Goal: Entertainment & Leisure: Consume media (video, audio)

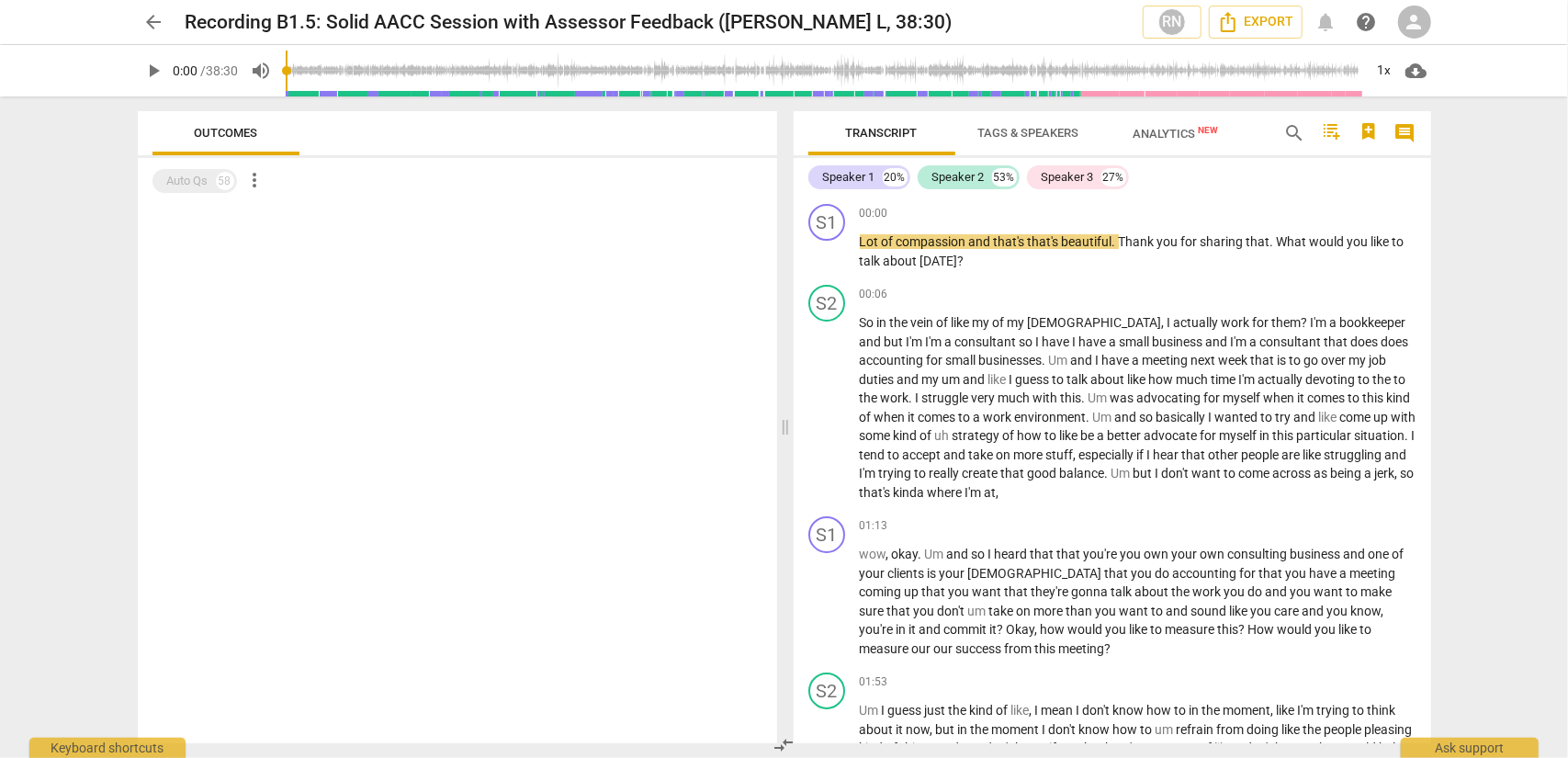
click at [162, 73] on span "play_arrow" at bounding box center [154, 71] width 22 height 22
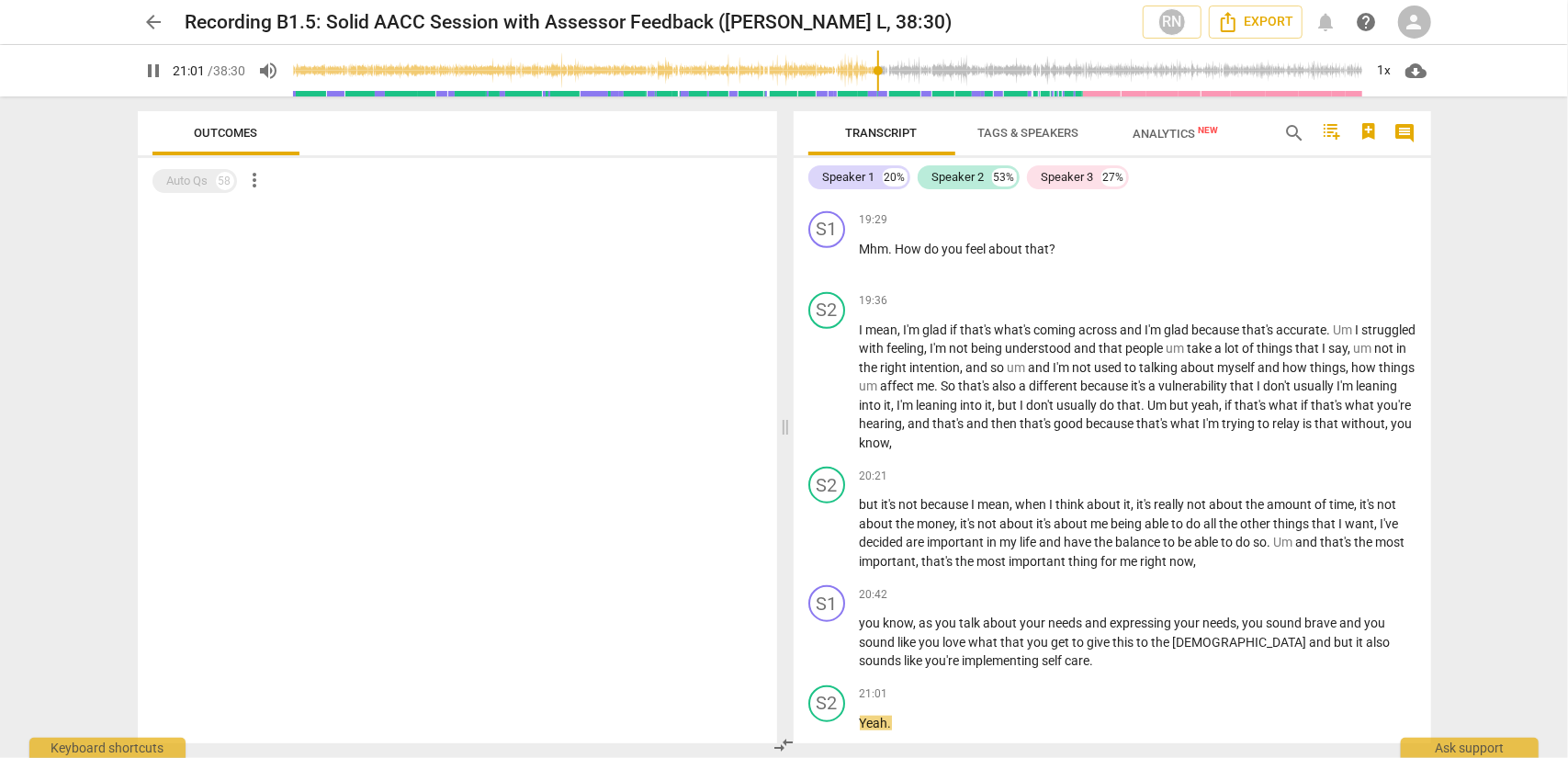
scroll to position [6272, 0]
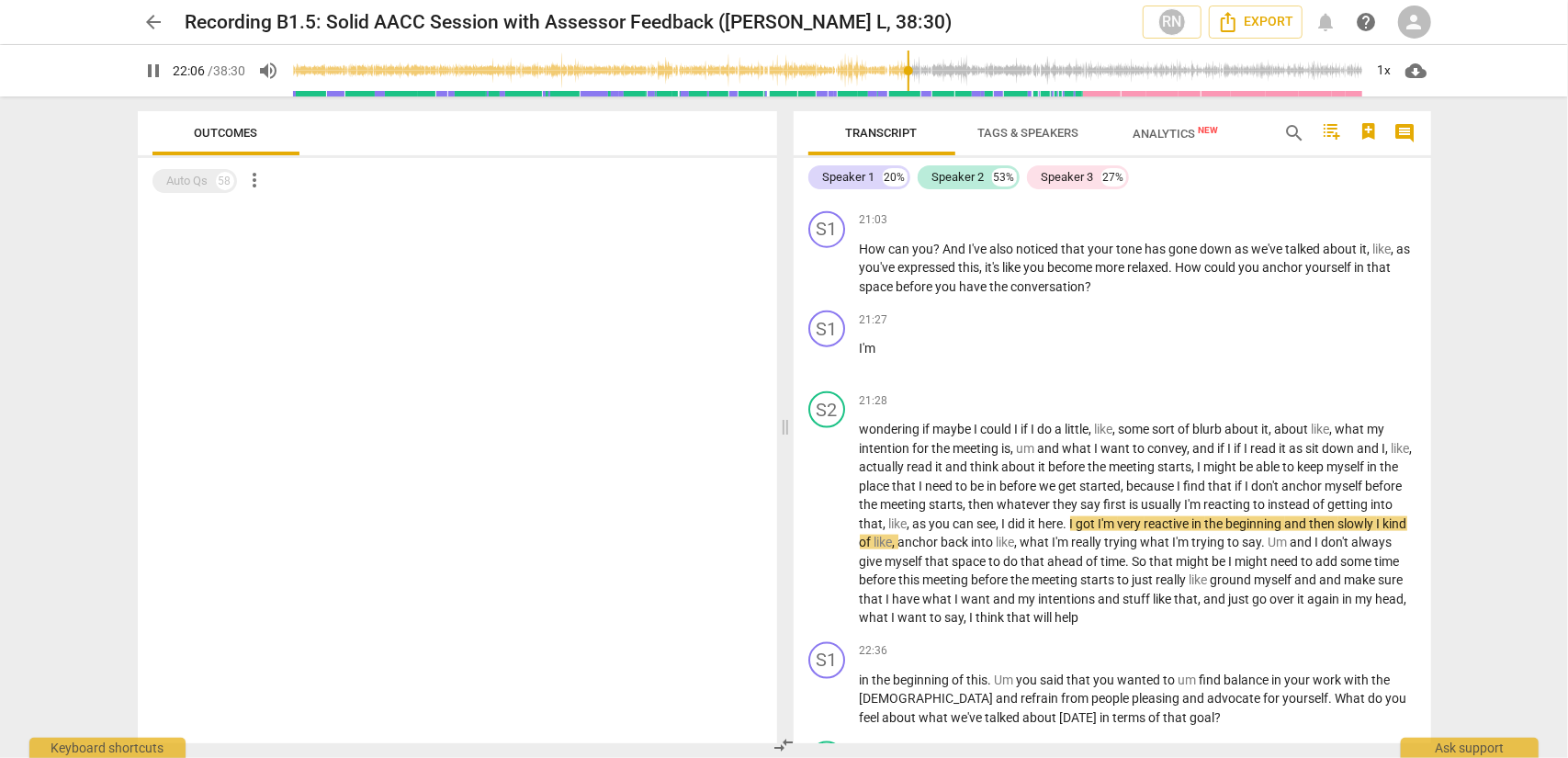
click at [148, 73] on span "pause" at bounding box center [154, 71] width 22 height 22
type input "1327"
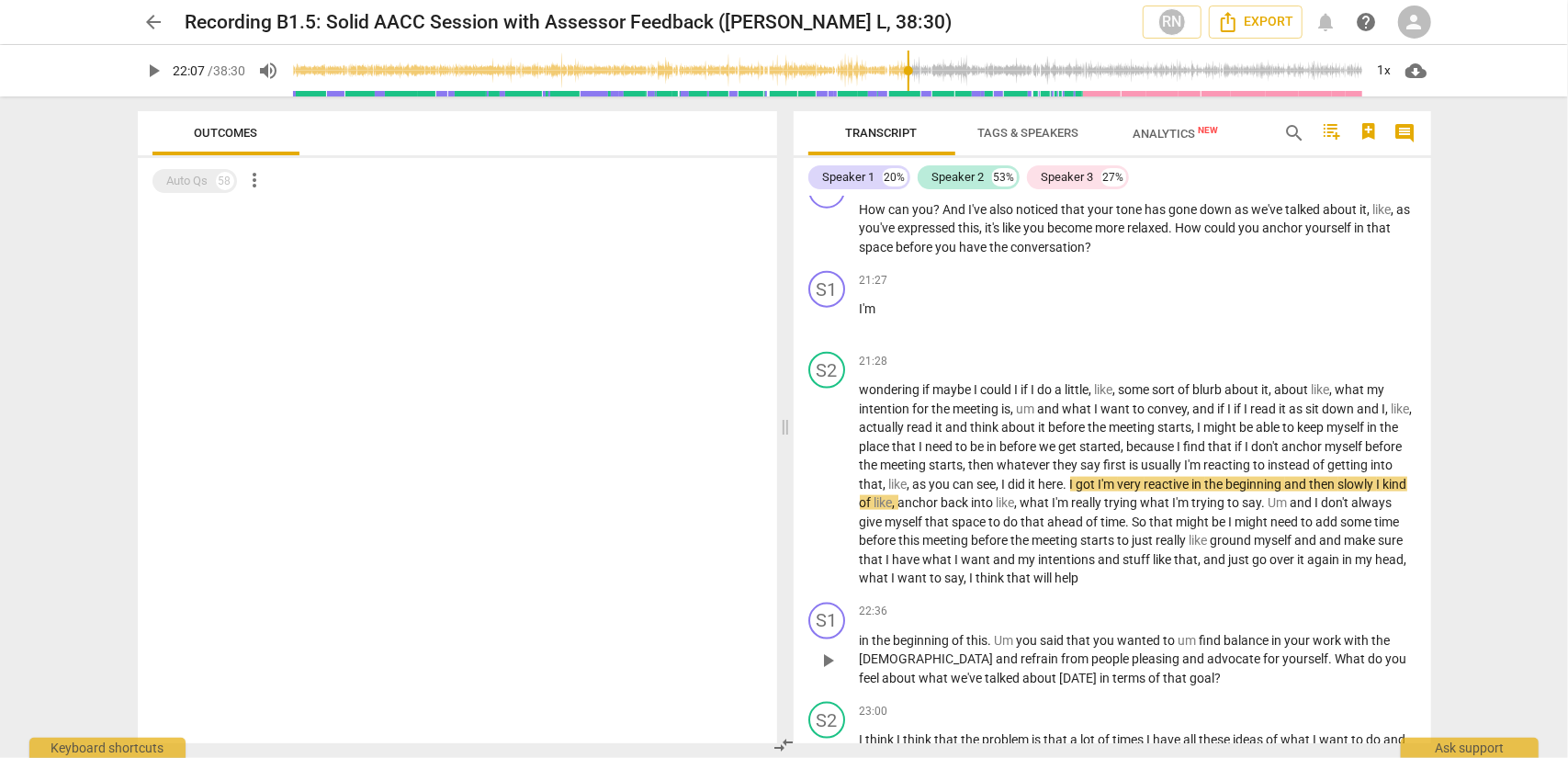
scroll to position [6364, 0]
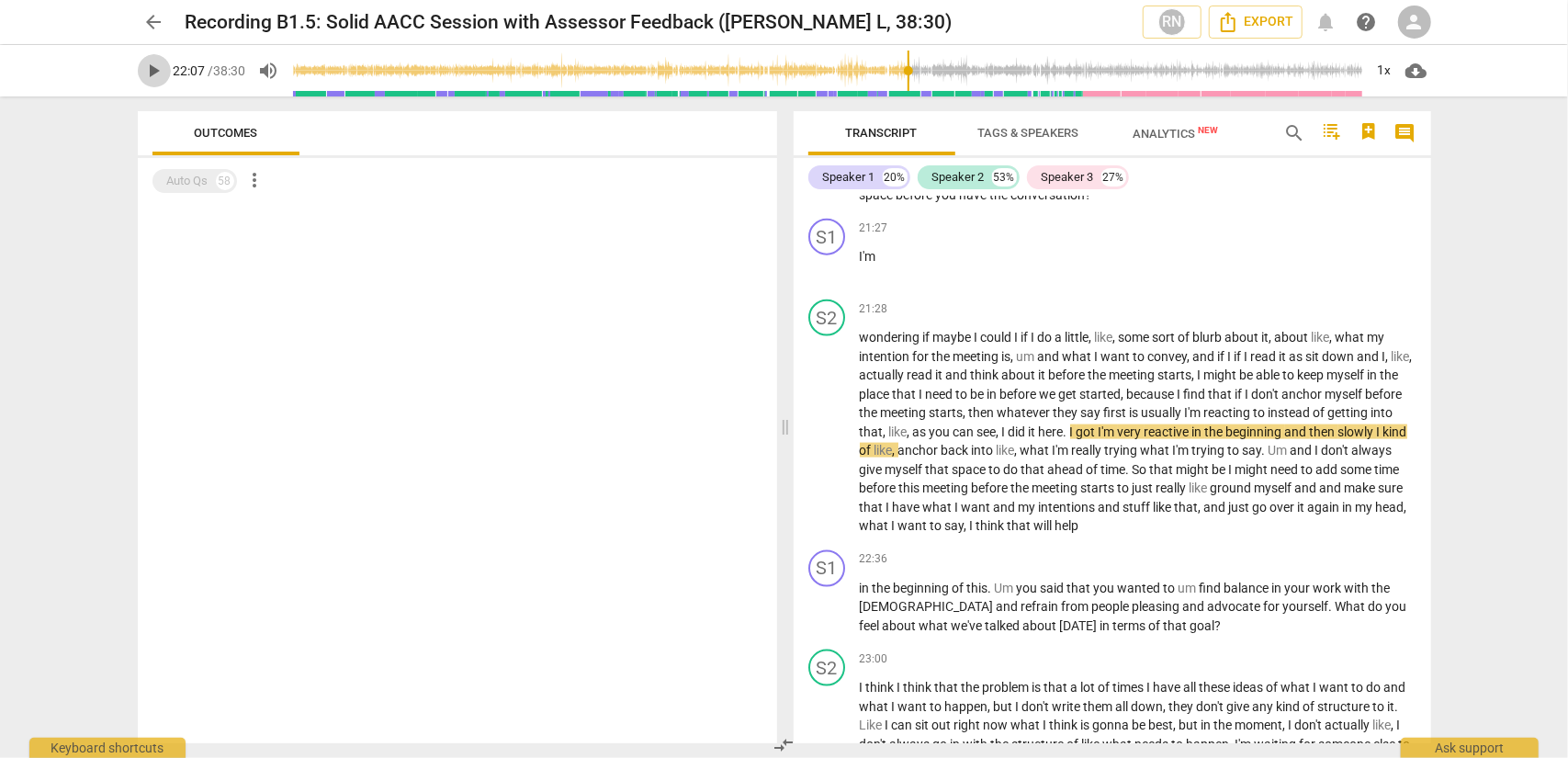
click at [154, 79] on span "play_arrow" at bounding box center [154, 71] width 22 height 22
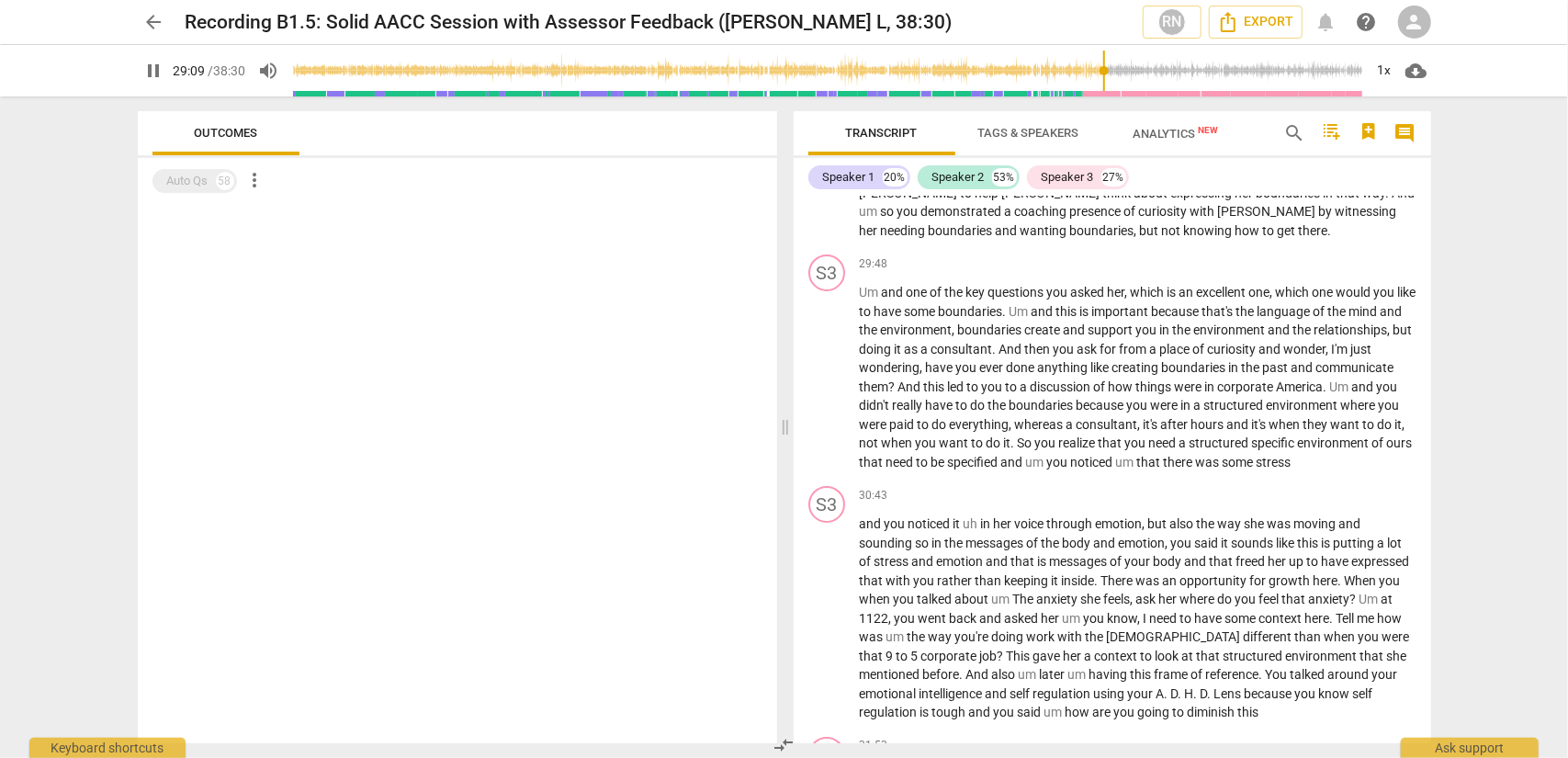
scroll to position [9417, 0]
click at [155, 75] on span "pause" at bounding box center [154, 71] width 22 height 22
type input "1753"
